Goal: Task Accomplishment & Management: Use online tool/utility

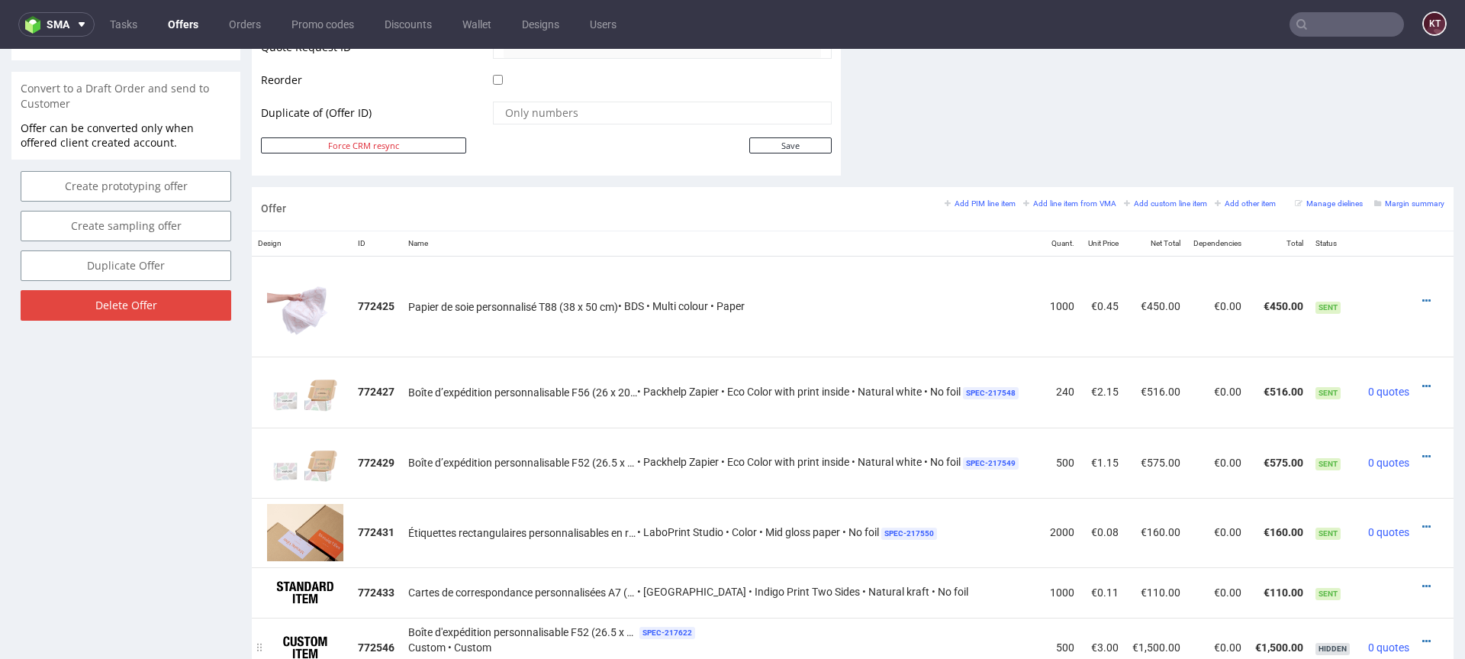
scroll to position [759, 0]
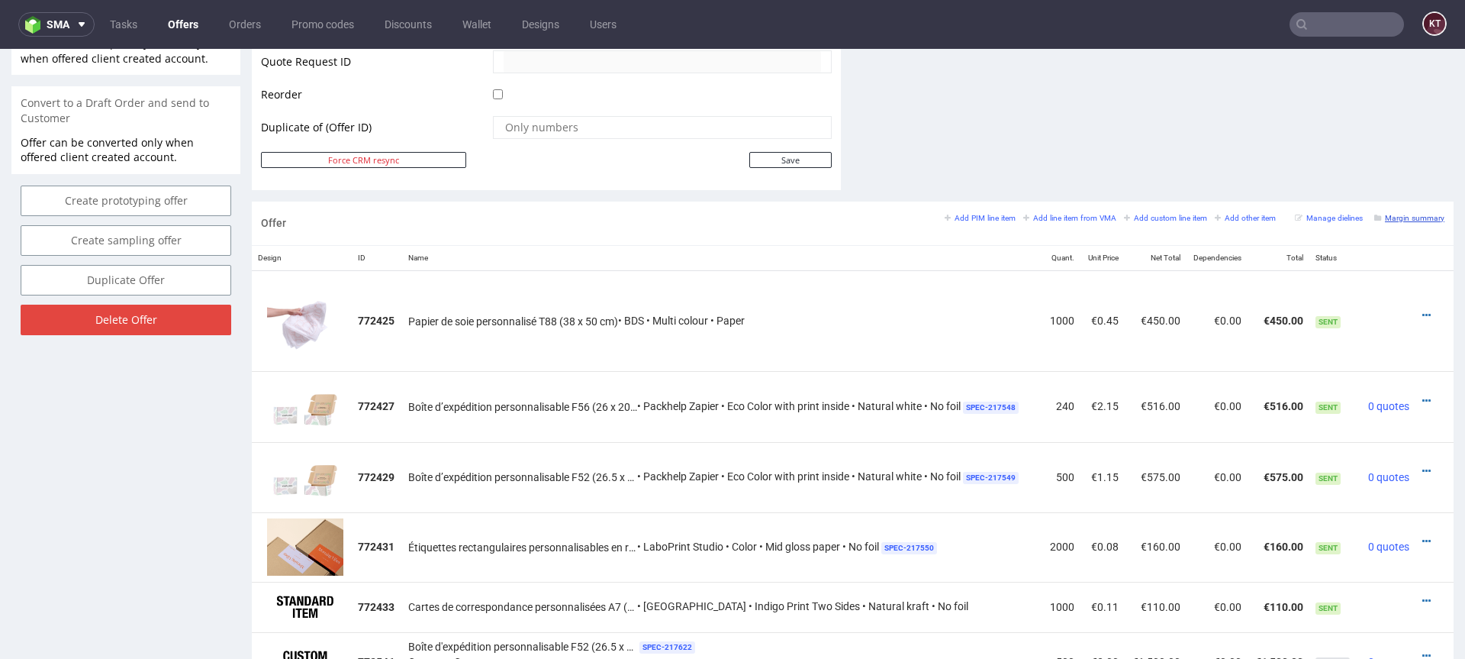
click at [1410, 220] on small "Margin summary" at bounding box center [1409, 218] width 70 height 8
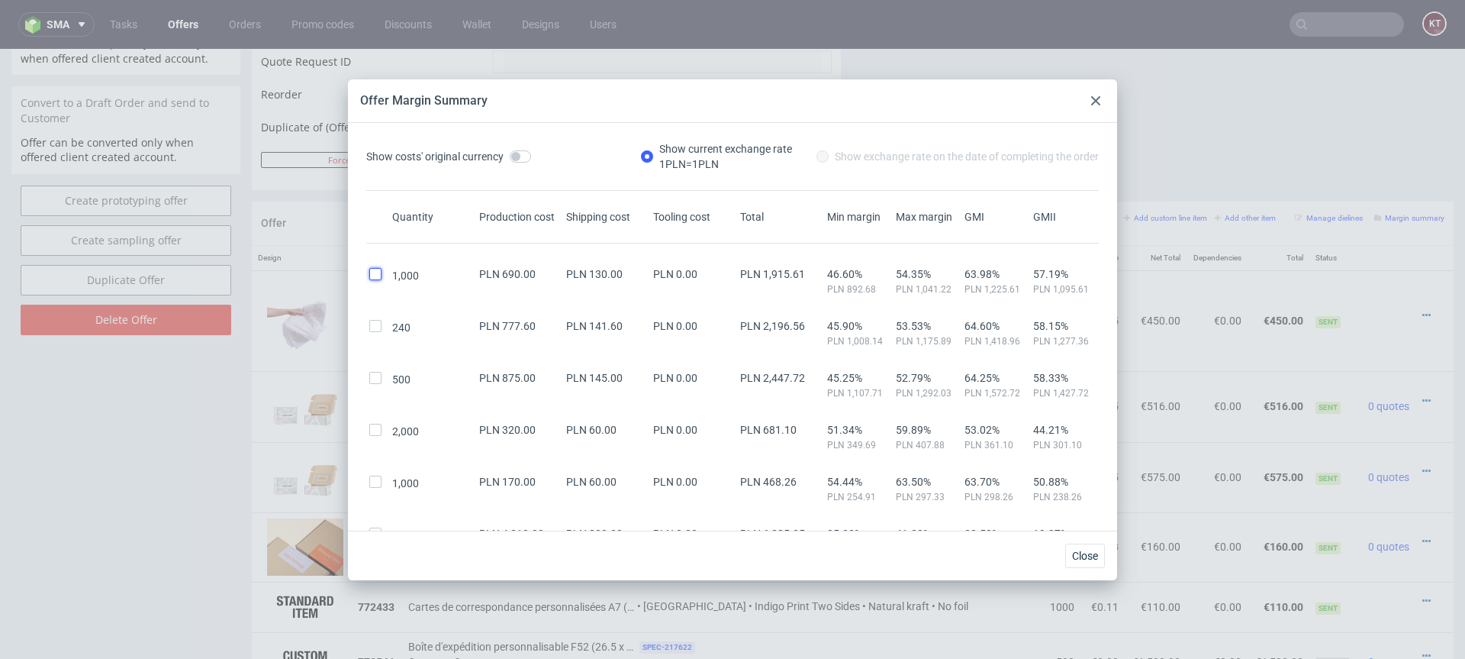
click at [375, 272] on input "checkbox" at bounding box center [375, 274] width 12 height 12
checkbox input "true"
click at [378, 328] on input "checkbox" at bounding box center [375, 326] width 12 height 12
checkbox input "true"
click at [379, 380] on input "checkbox" at bounding box center [375, 378] width 12 height 12
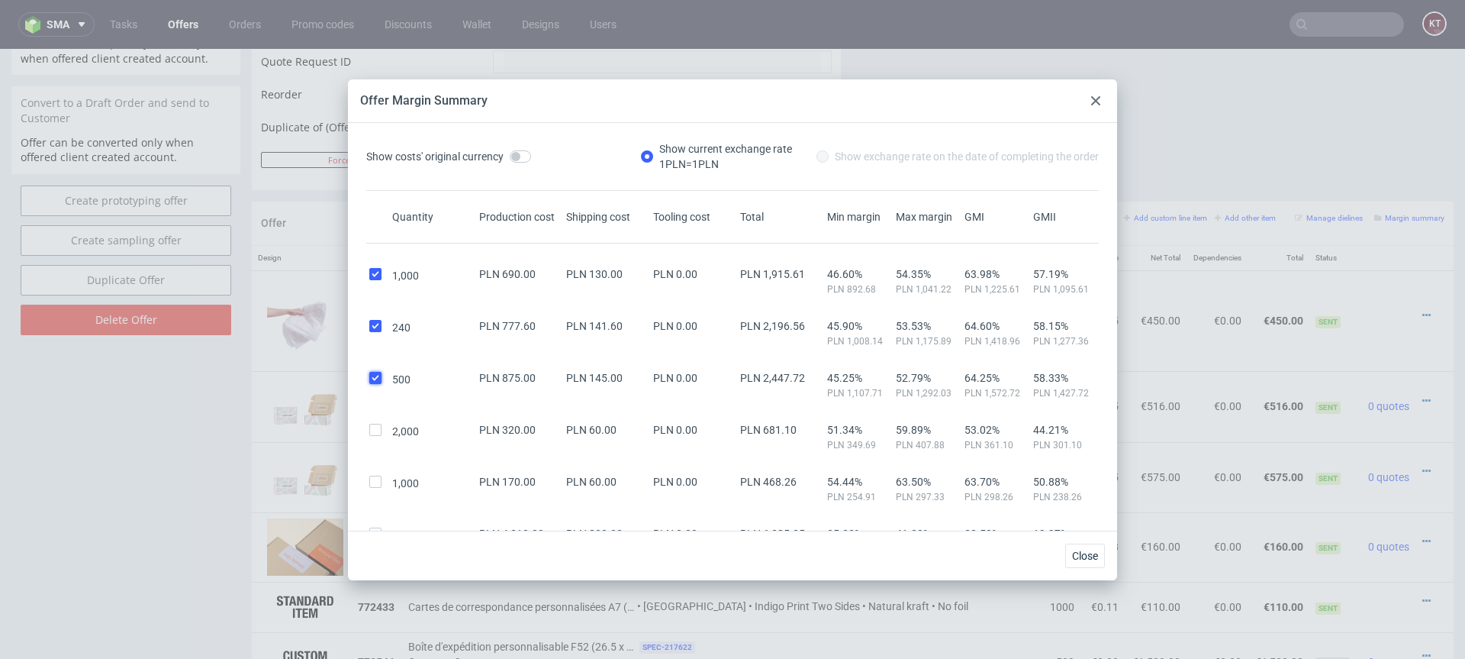
checkbox input "true"
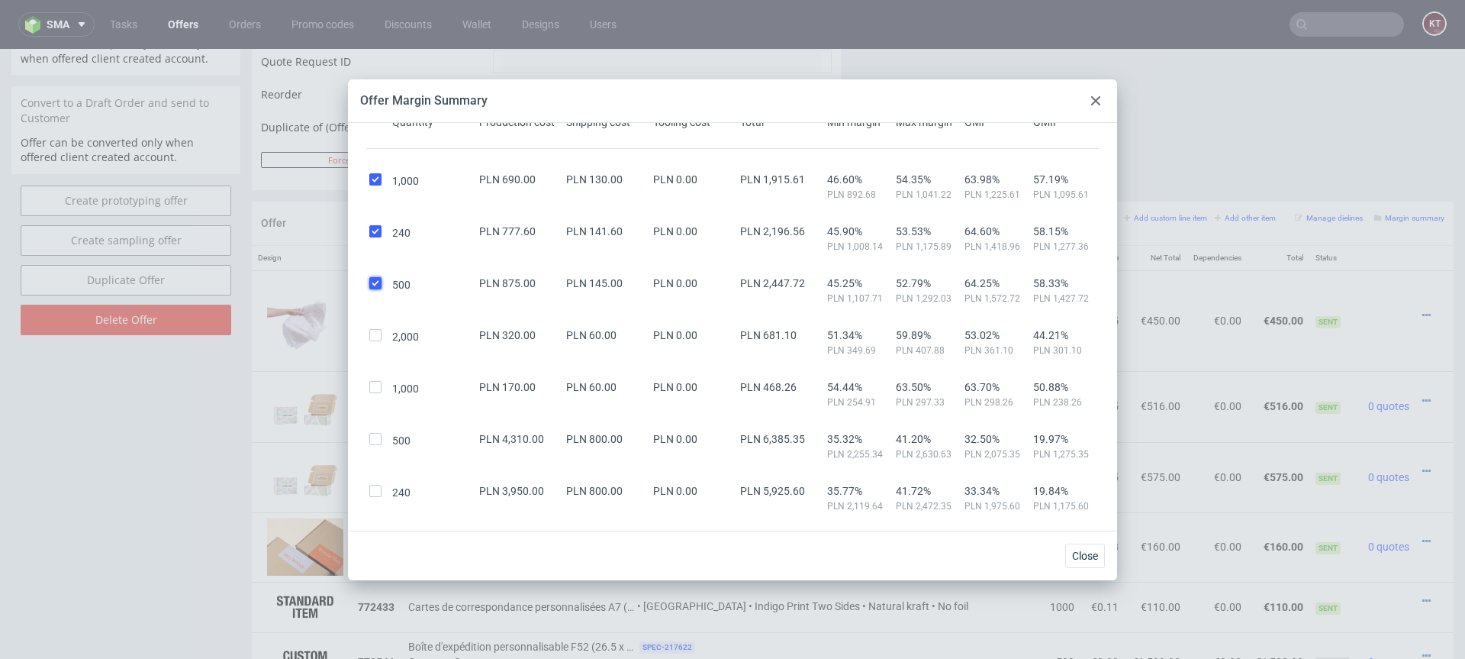
scroll to position [130, 0]
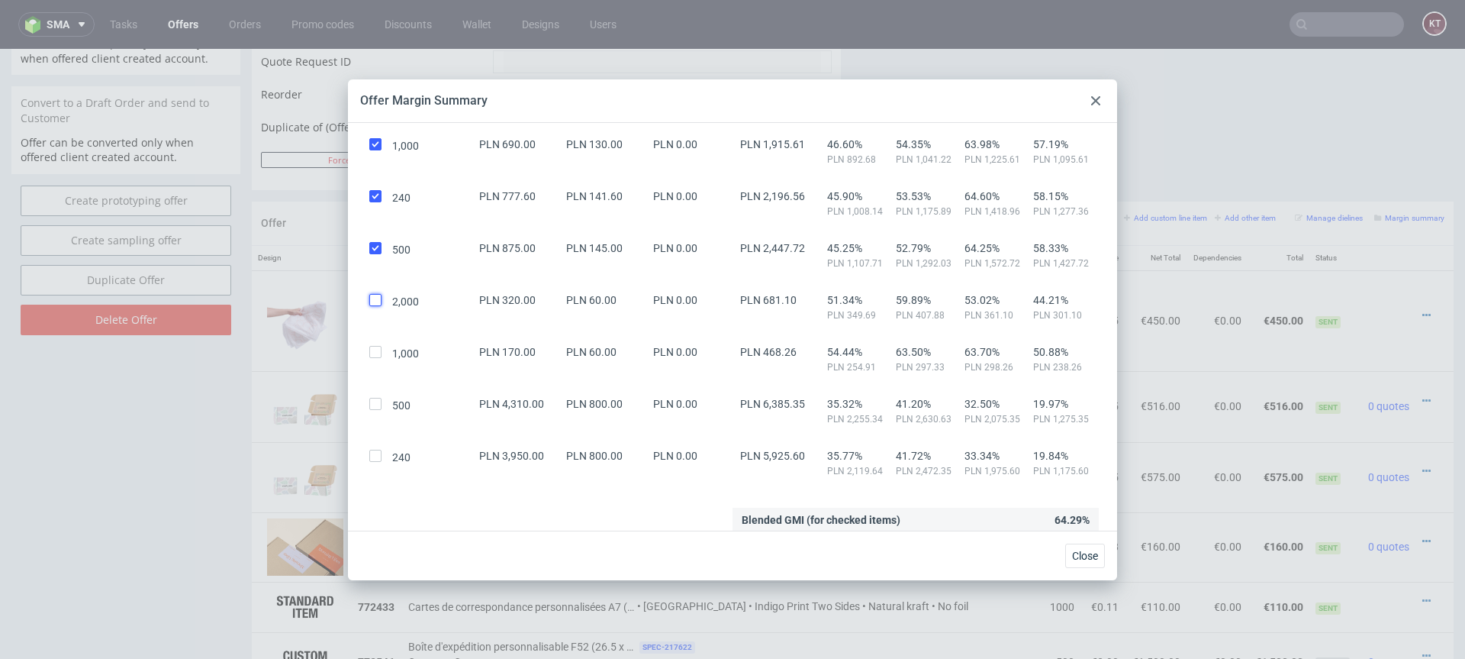
click at [375, 295] on input "checkbox" at bounding box center [375, 300] width 12 height 12
checkbox input "true"
click at [369, 352] on input "checkbox" at bounding box center [375, 352] width 12 height 12
checkbox input "true"
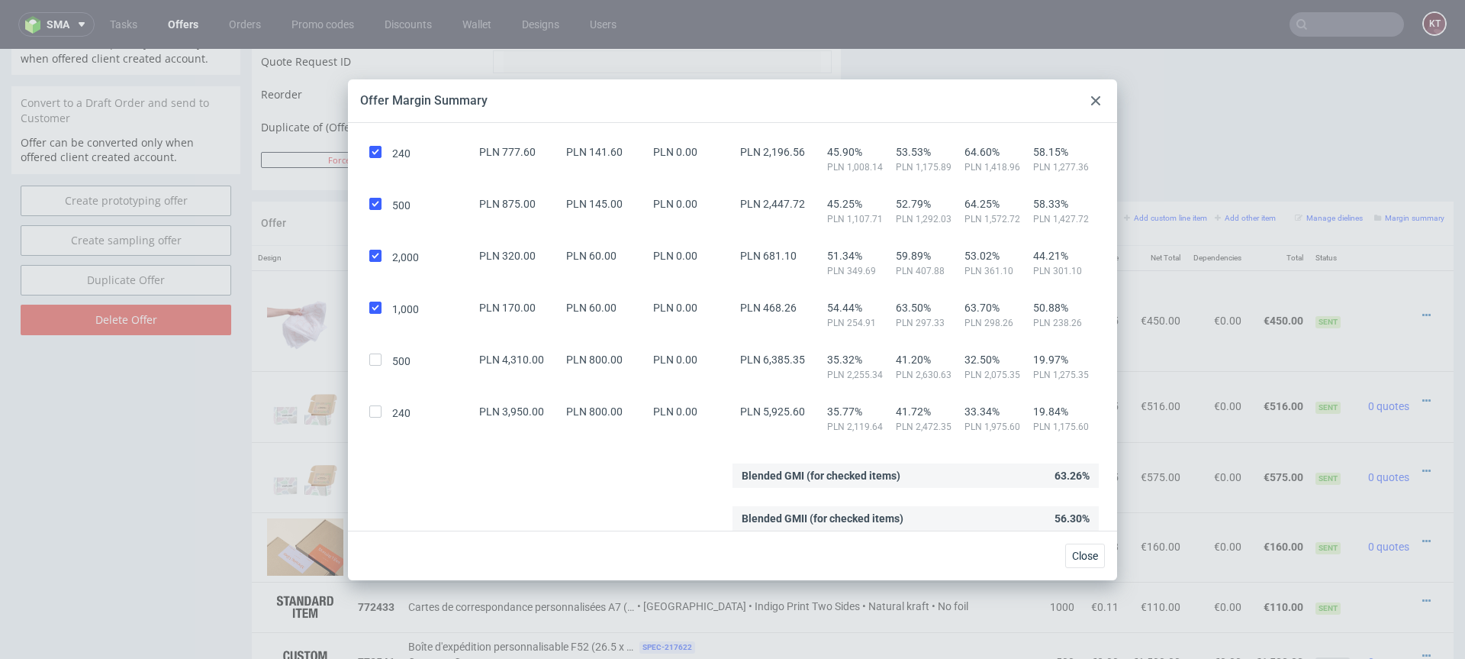
click at [1095, 104] on icon at bounding box center [1095, 100] width 9 height 9
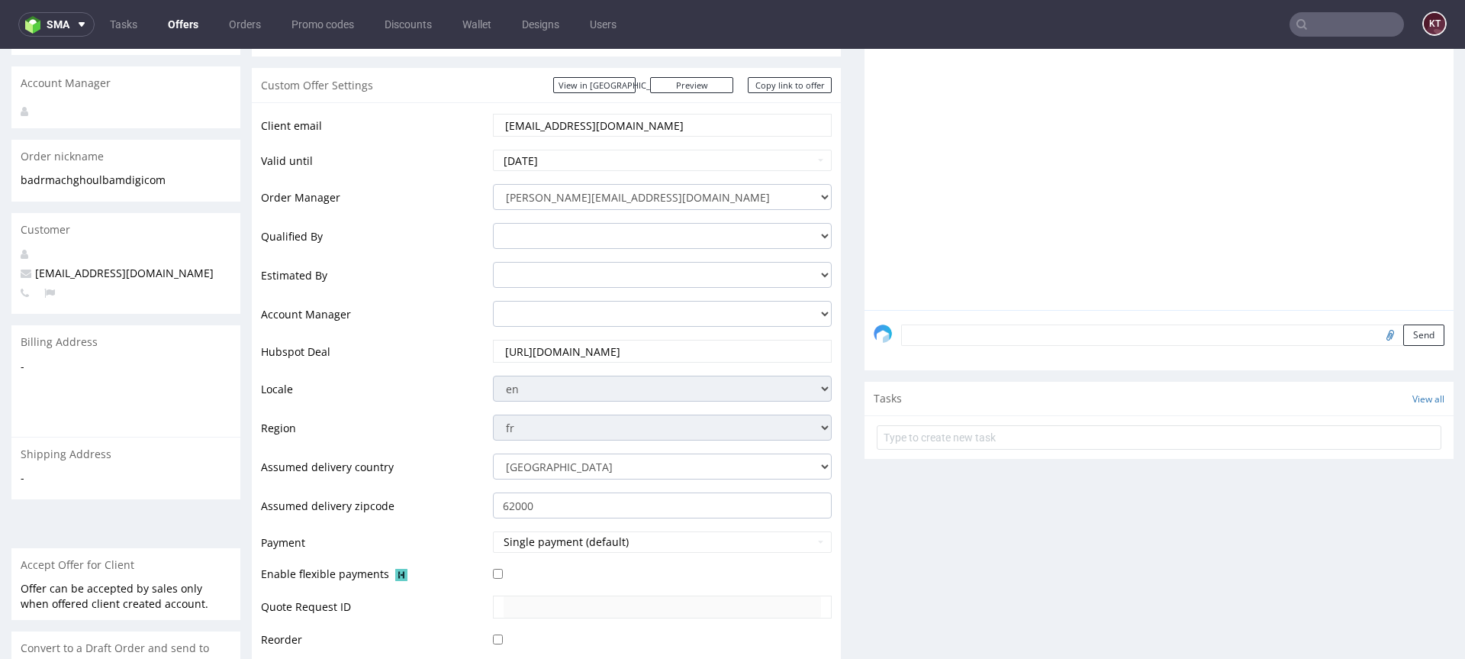
scroll to position [65, 0]
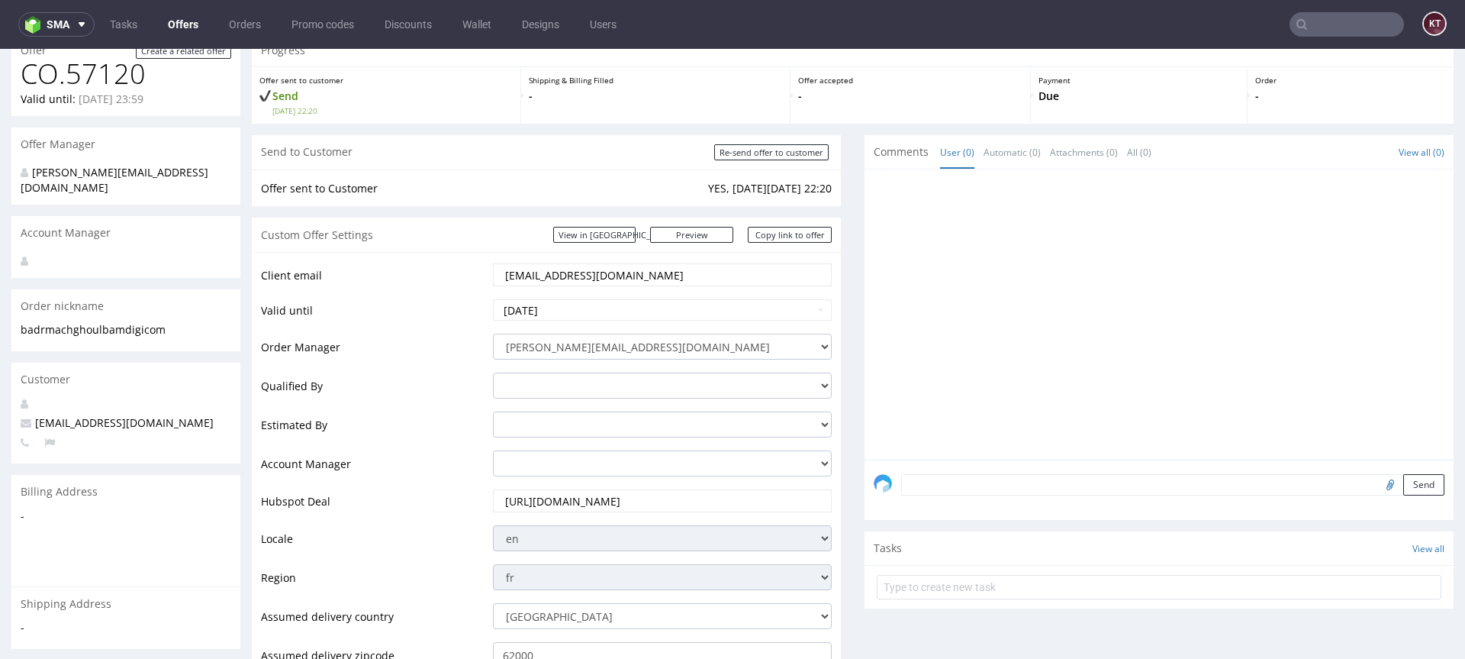
click at [1081, 377] on div at bounding box center [1164, 319] width 580 height 281
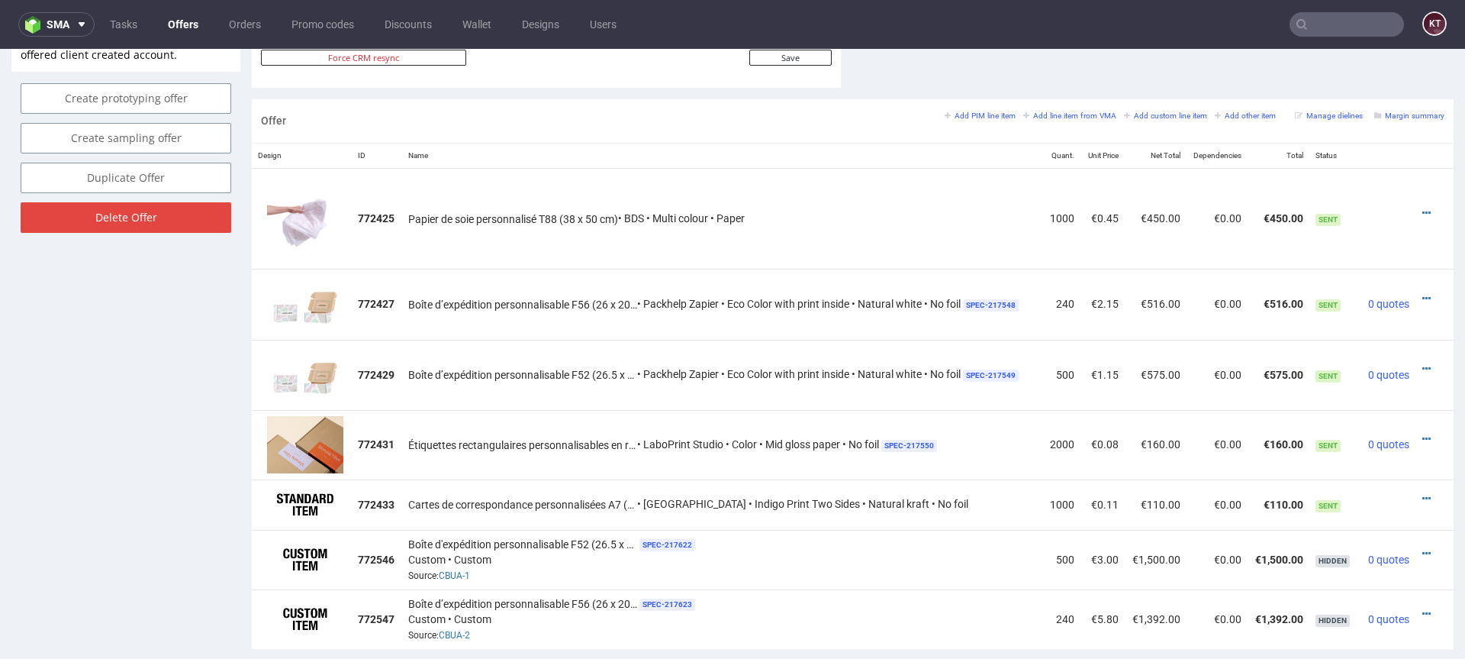
scroll to position [855, 0]
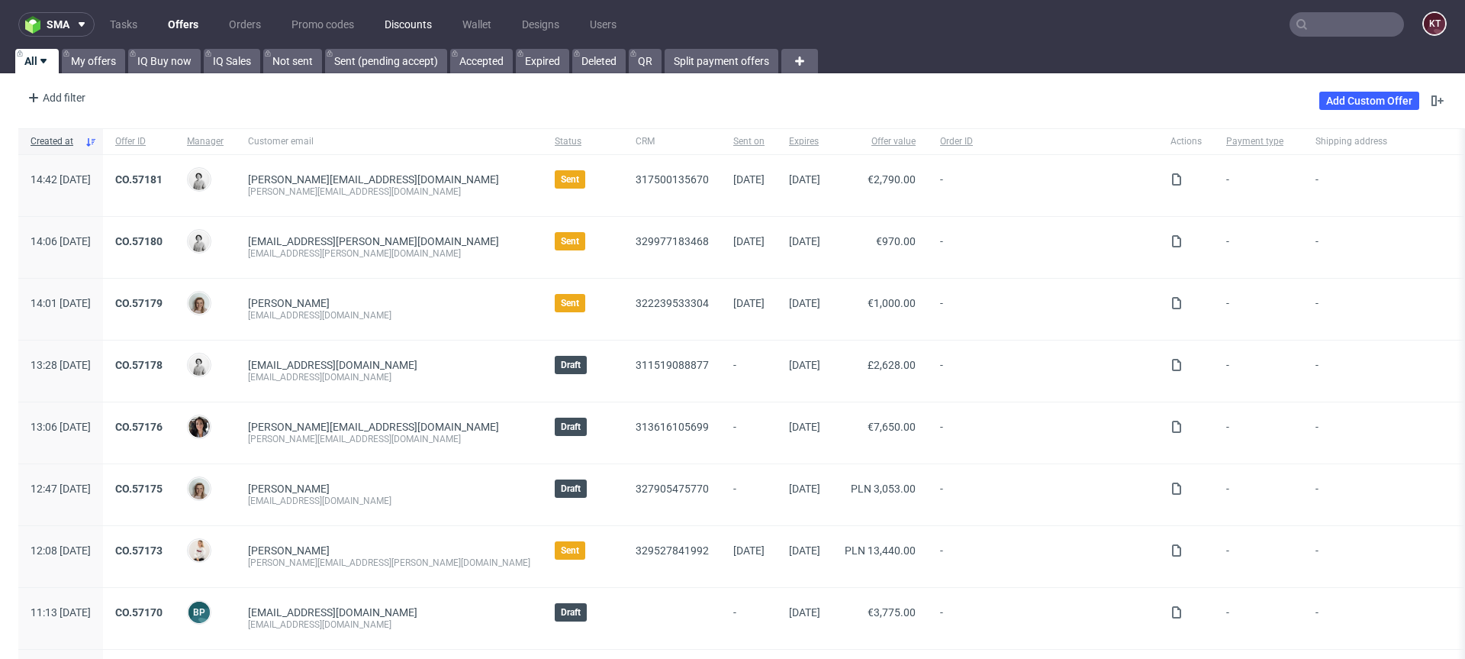
click at [415, 25] on link "Discounts" at bounding box center [408, 24] width 66 height 24
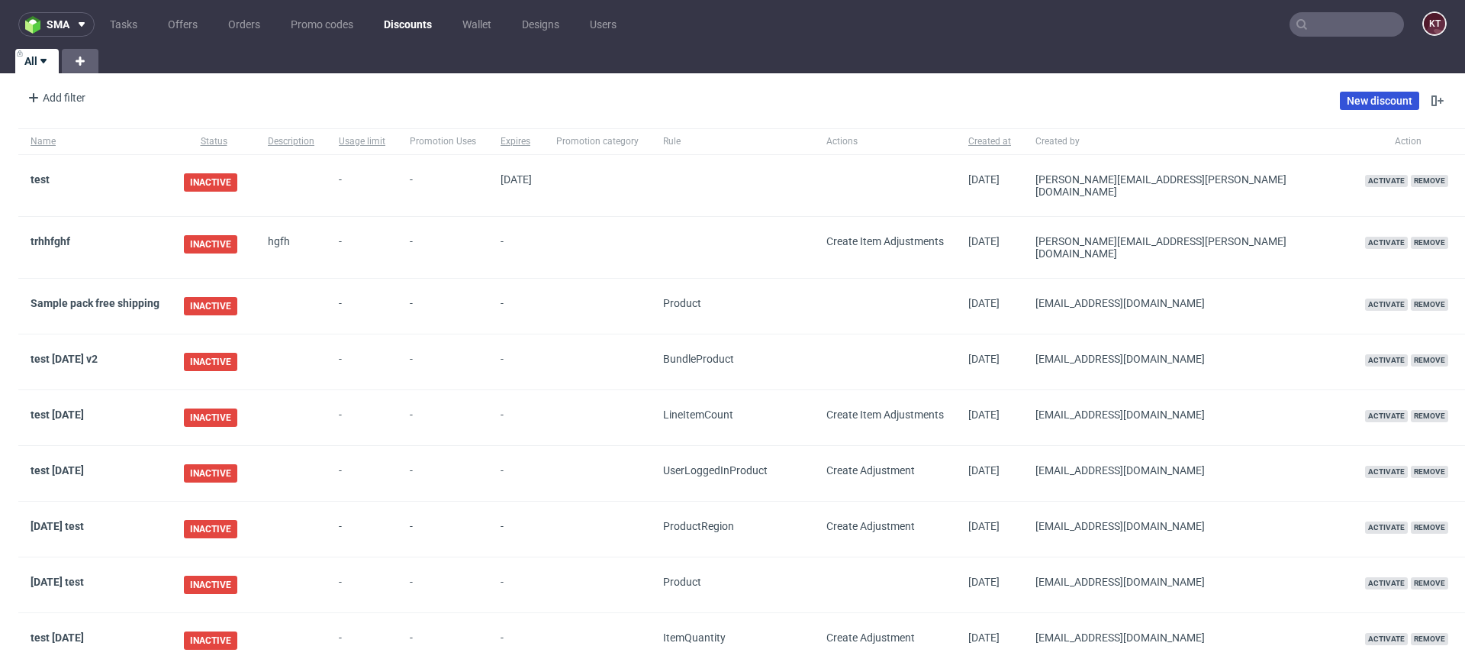
click at [1363, 107] on link "New discount" at bounding box center [1379, 101] width 79 height 18
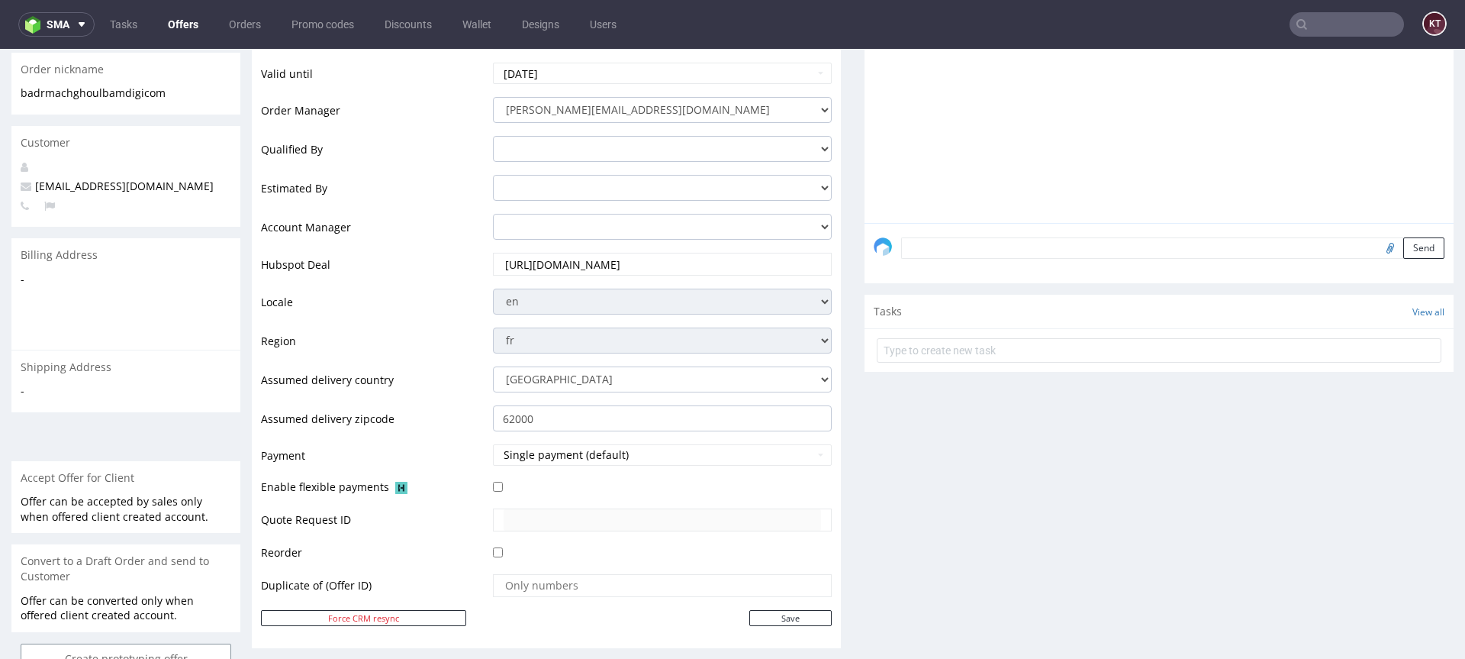
scroll to position [171, 0]
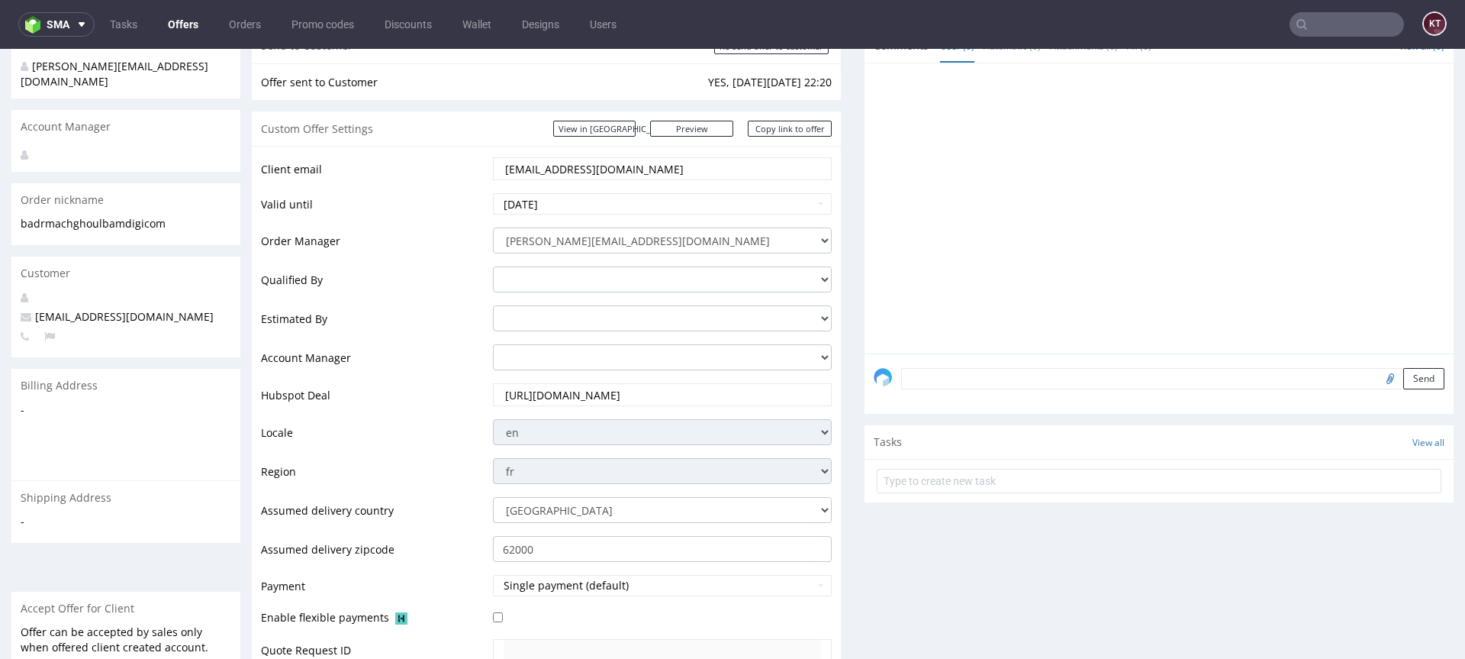
drag, startPoint x: 675, startPoint y: 167, endPoint x: 594, endPoint y: 166, distance: 80.1
click at [594, 166] on input "[EMAIL_ADDRESS][DOMAIN_NAME]" at bounding box center [662, 168] width 317 height 21
